Goal: Complete application form

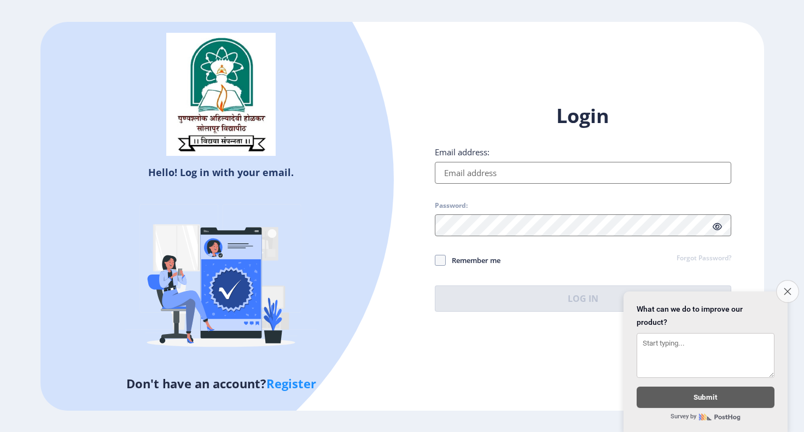
click at [784, 295] on icon "Close survey" at bounding box center [787, 291] width 7 height 7
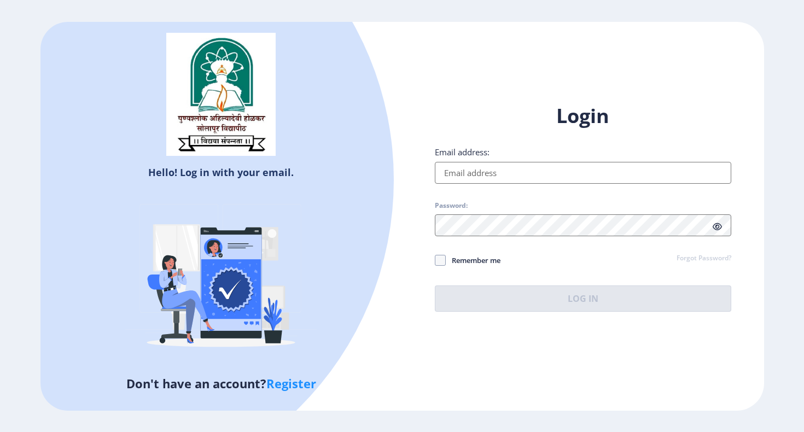
click at [514, 158] on div "Email address:" at bounding box center [583, 165] width 296 height 37
type input "[EMAIL_ADDRESS][DOMAIN_NAME]"
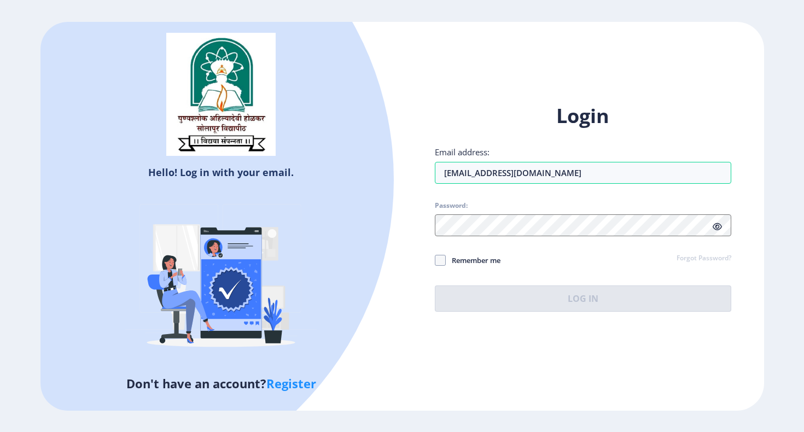
click at [533, 144] on div "Login Email address: [EMAIL_ADDRESS][DOMAIN_NAME] Password: Remember me Forgot …" at bounding box center [583, 207] width 296 height 209
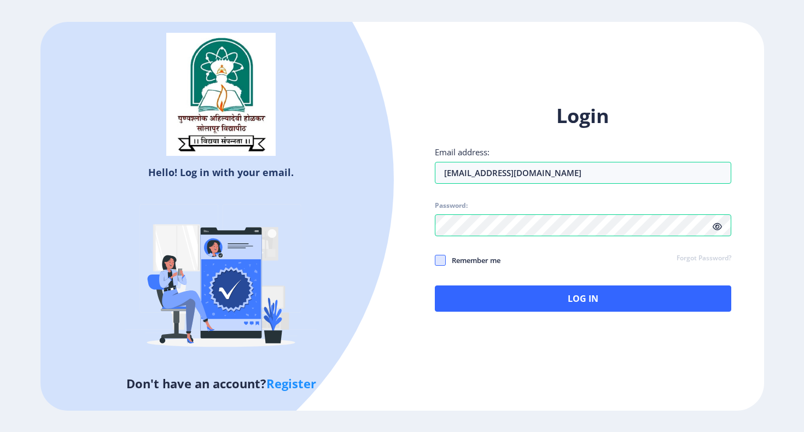
click at [436, 258] on span at bounding box center [440, 260] width 11 height 11
click at [435, 260] on input "Remember me" at bounding box center [435, 260] width 1 height 1
checkbox input "true"
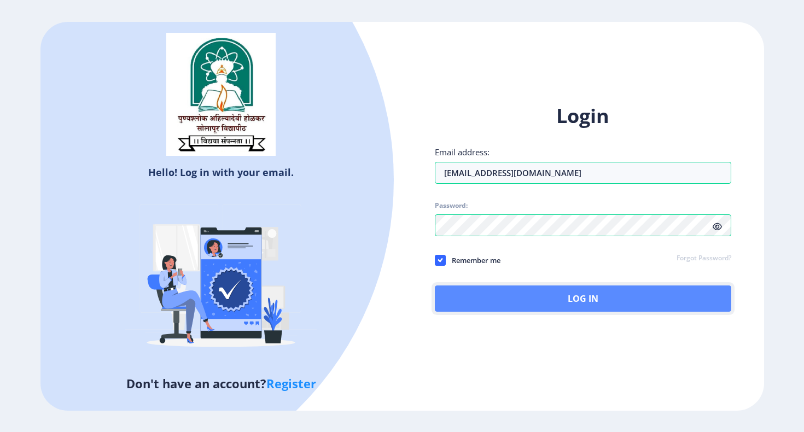
click at [527, 293] on button "Log In" at bounding box center [583, 299] width 296 height 26
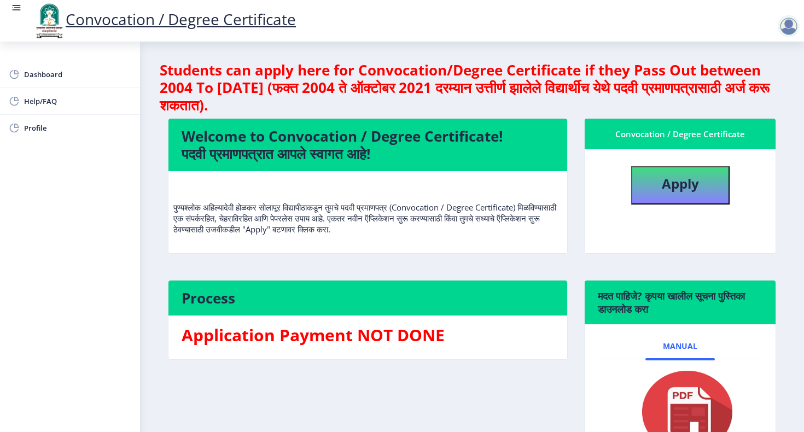
click at [666, 190] on b "Apply" at bounding box center [680, 183] width 37 height 18
select select
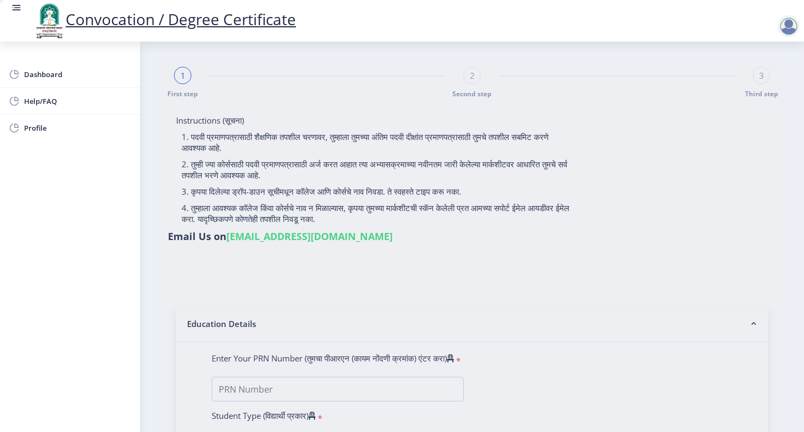
type input "[PERSON_NAME]"
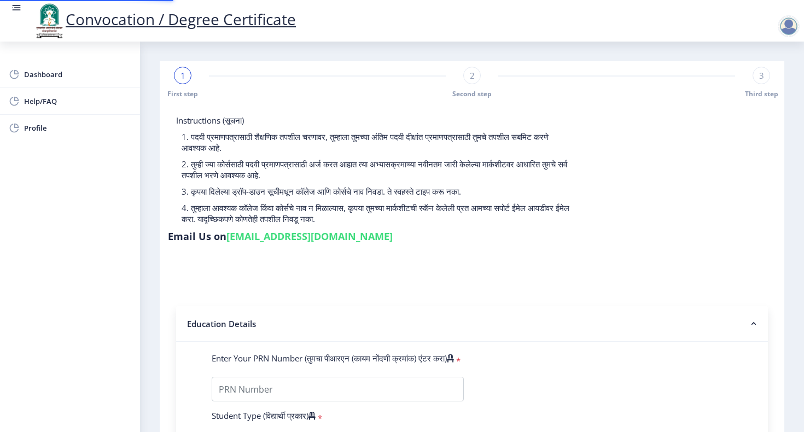
type input "202301014076149"
select select "Regular"
select select "2025"
select select "Grade A+"
type input "1271C0008"
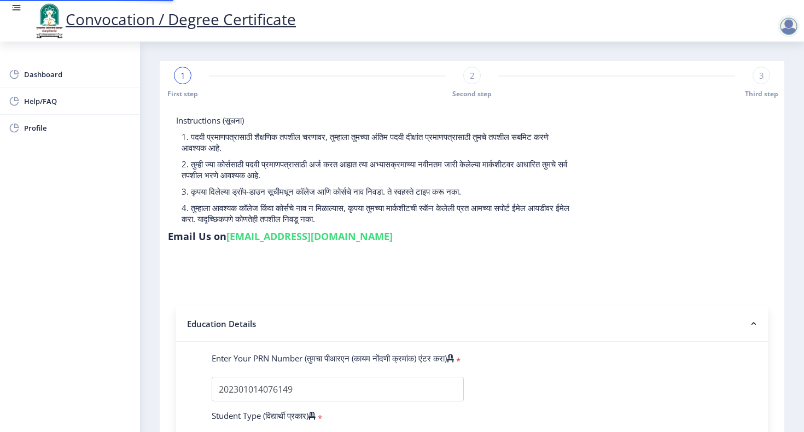
type input "[PERSON_NAME]"
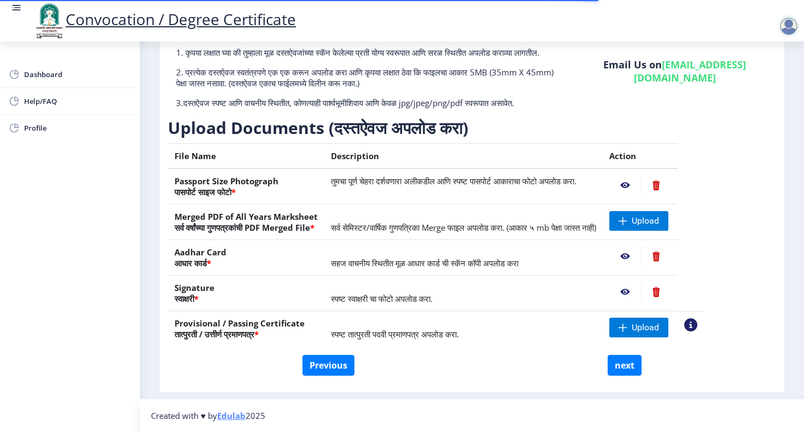
scroll to position [98, 0]
click at [668, 213] on span "Upload" at bounding box center [638, 221] width 59 height 20
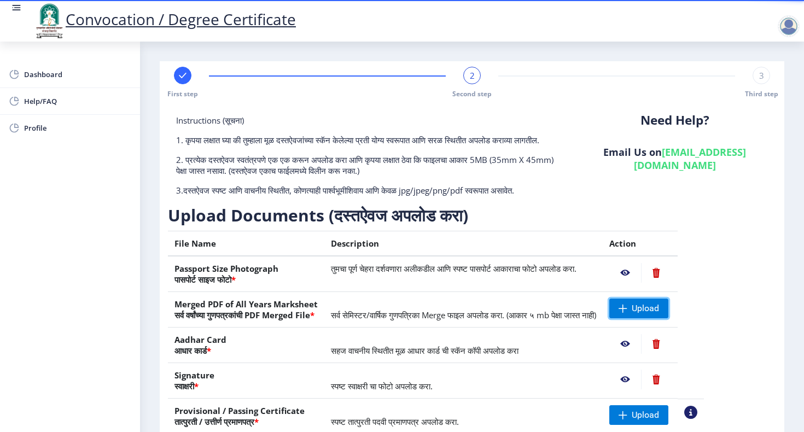
scroll to position [0, 0]
